Goal: Transaction & Acquisition: Purchase product/service

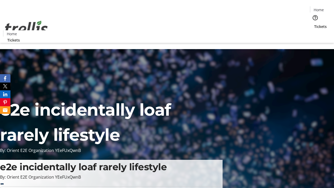
click at [314, 24] on span "Tickets" at bounding box center [320, 26] width 13 height 5
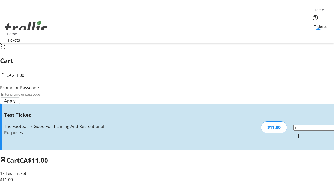
type input "UNLOCK"
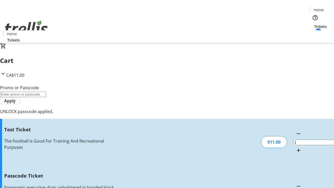
type input "5"
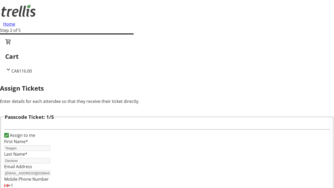
type input "[PERSON_NAME]"
type input "Fadel"
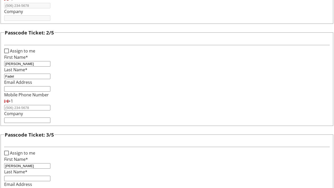
type input "[PERSON_NAME]"
type input "Price"
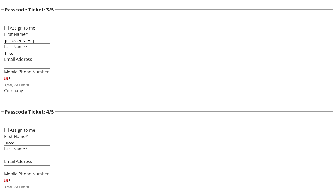
type input "Trace"
type input "[PERSON_NAME]"
checkbox input "true"
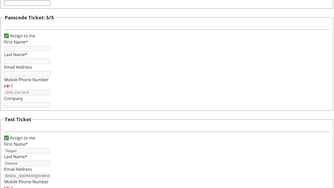
type input "Teagan"
type input "Deckow"
type input "[EMAIL_ADDRESS][DOMAIN_NAME]"
